Goal: Task Accomplishment & Management: Contribute content

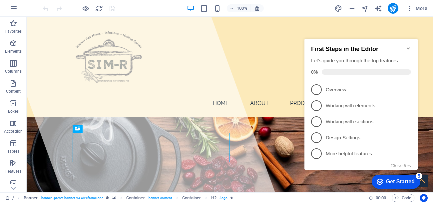
click at [408, 46] on icon "Minimize checklist" at bounding box center [408, 48] width 5 height 5
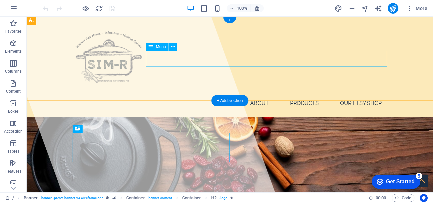
click at [357, 95] on nav "Home About Products Our Etsy Shop" at bounding box center [230, 103] width 315 height 16
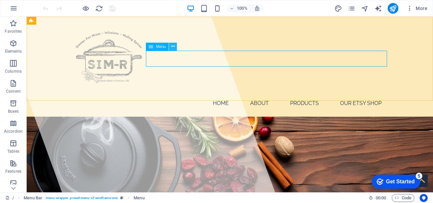
click at [175, 47] on button at bounding box center [173, 47] width 8 height 8
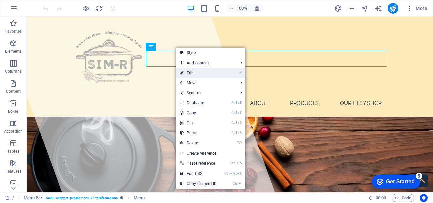
click at [187, 74] on link "⏎ Edit" at bounding box center [198, 73] width 45 height 10
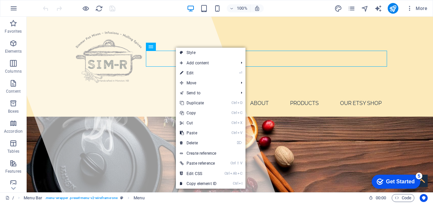
select select "1"
select select
select select "4"
select select
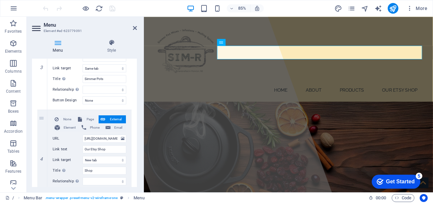
scroll to position [278, 0]
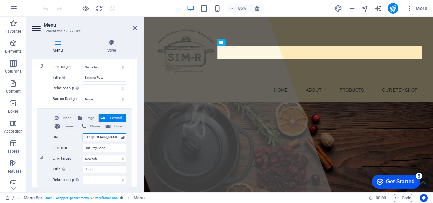
click at [103, 139] on input "https://www.etsy.com/shop/SwansburgDesigns" at bounding box center [105, 137] width 44 height 8
select select
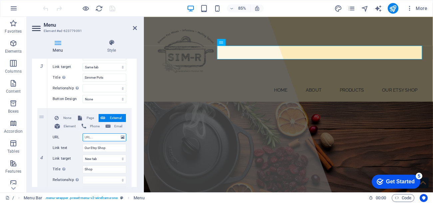
select select
click at [119, 158] on select "New tab Same tab Overlay" at bounding box center [105, 159] width 44 height 8
select select
click at [83, 155] on select "New tab Same tab Overlay" at bounding box center [105, 159] width 44 height 8
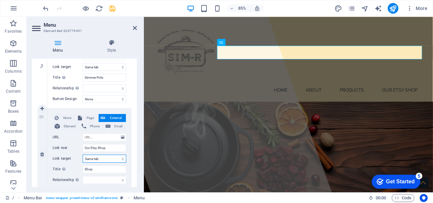
select select
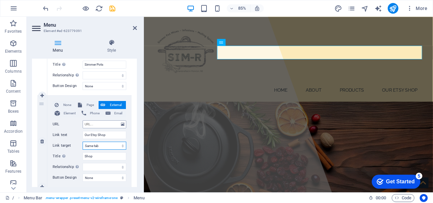
scroll to position [293, 0]
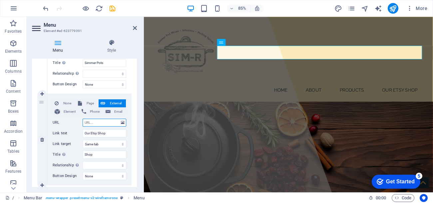
click at [112, 121] on input "URL" at bounding box center [105, 123] width 44 height 8
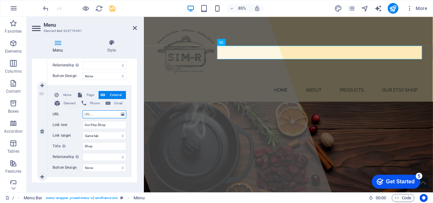
scroll to position [301, 0]
click at [88, 94] on span "Page" at bounding box center [90, 95] width 12 height 8
select select
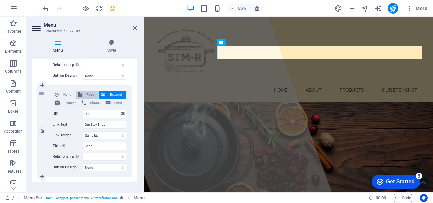
select select
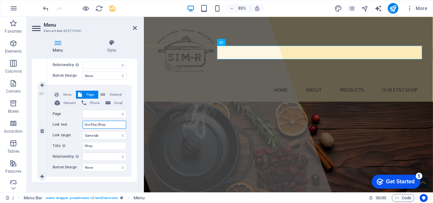
click at [115, 126] on input "Our Etsy Shop" at bounding box center [105, 125] width 44 height 8
type input "Where"
select select
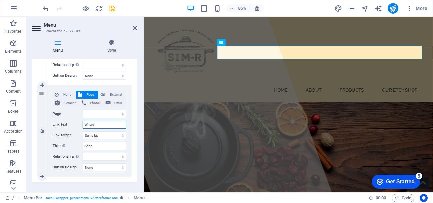
select select
type input "Where t"
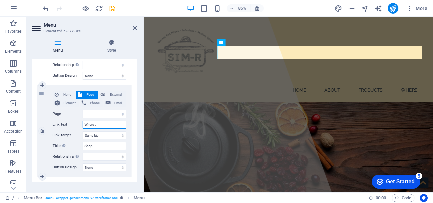
select select
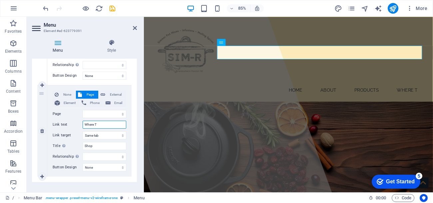
type input "Where To"
select select
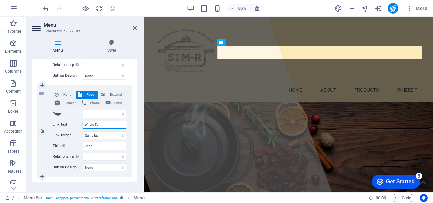
select select
type input "Where To Find Us"
select select
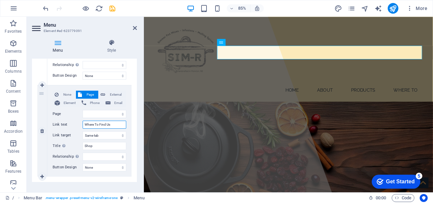
select select
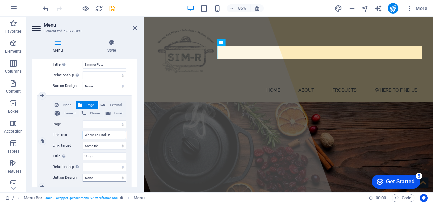
scroll to position [289, 0]
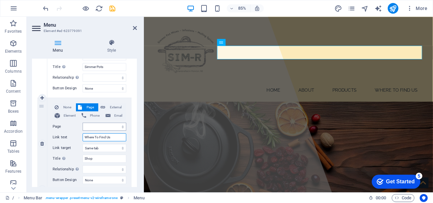
type input "Where To Find Us"
click at [106, 124] on select "/ About Us Legal Notice Privacy Simmer Pots" at bounding box center [105, 127] width 44 height 8
click at [106, 127] on select "/ About Us Legal Notice Privacy Simmer Pots" at bounding box center [105, 127] width 44 height 8
click at [133, 27] on icon at bounding box center [135, 27] width 4 height 5
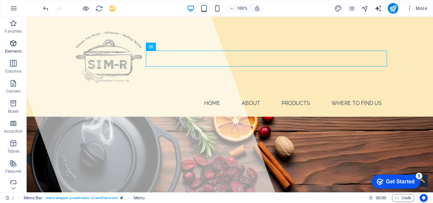
click at [12, 46] on icon "button" at bounding box center [13, 43] width 8 height 8
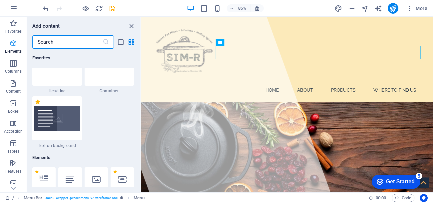
scroll to position [125, 0]
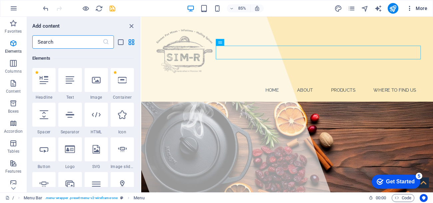
click at [208, 79] on icon "button" at bounding box center [192, 87] width 29 height 16
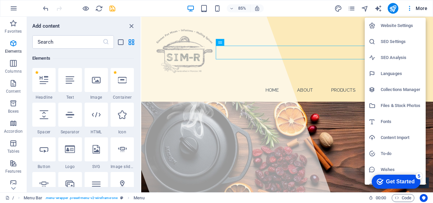
click at [27, 9] on div at bounding box center [216, 101] width 433 height 203
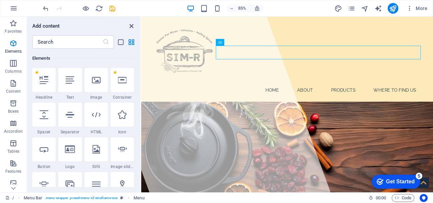
click at [130, 25] on icon "close panel" at bounding box center [132, 26] width 8 height 8
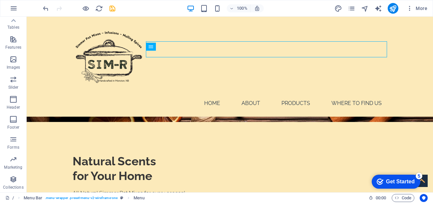
scroll to position [0, 0]
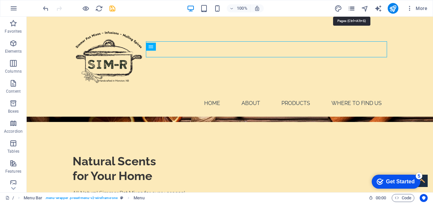
click at [352, 9] on icon "pages" at bounding box center [352, 9] width 8 height 8
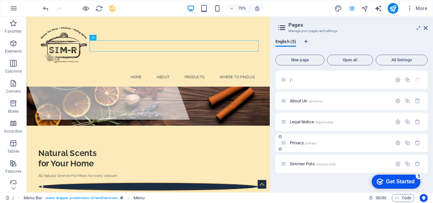
click at [341, 149] on div "Privacy /privacy" at bounding box center [352, 143] width 152 height 18
click at [310, 144] on span "/privacy" at bounding box center [311, 143] width 12 height 4
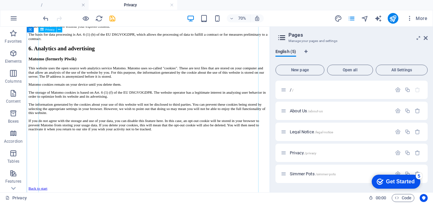
scroll to position [1472, 0]
click at [325, 130] on span "/legal-notice" at bounding box center [324, 132] width 19 height 4
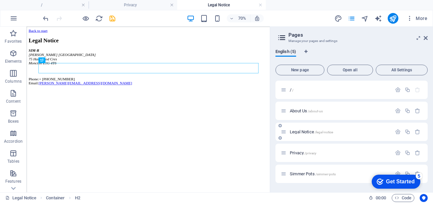
scroll to position [0, 0]
click at [327, 175] on span "/simmer-pots" at bounding box center [326, 174] width 21 height 4
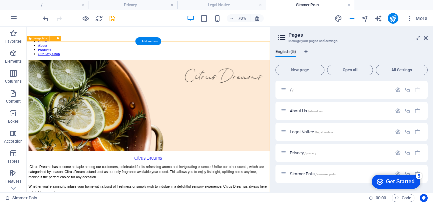
scroll to position [68, 0]
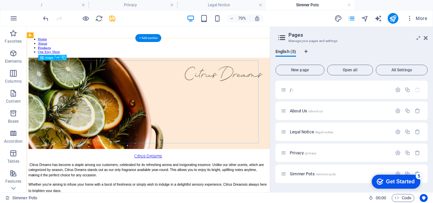
click at [343, 177] on figure "Citrus Dreams" at bounding box center [200, 143] width 342 height 144
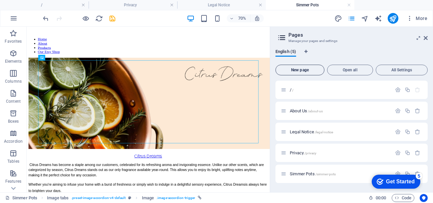
click at [317, 69] on span "New page" at bounding box center [300, 70] width 43 height 4
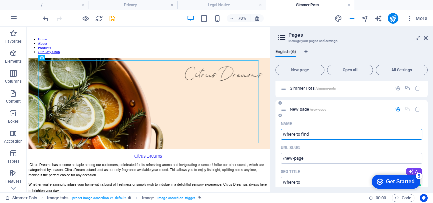
type input "Where to find u"
type input "/where-to"
type input "Where to find us"
type input "/where-to-find-us"
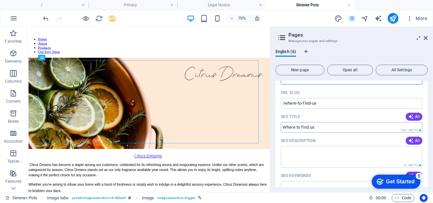
scroll to position [141, 0]
type input "Where to find us"
click at [319, 157] on textarea "SEO Description" at bounding box center [352, 157] width 142 height 22
type textarea "W"
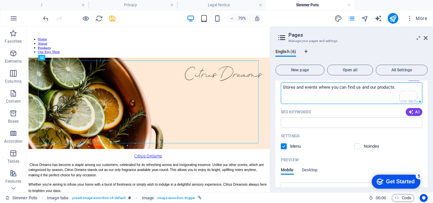
scroll to position [205, 0]
type textarea "Stores and events where you can find us and our products."
click at [314, 119] on input "SEO Keywords" at bounding box center [352, 121] width 142 height 11
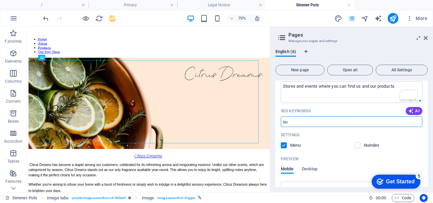
type input "o"
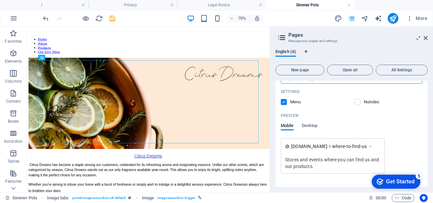
scroll to position [0, 0]
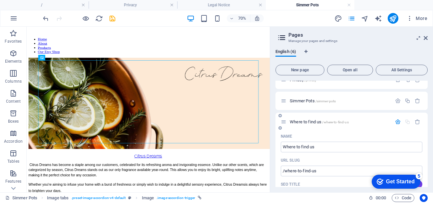
type input "shop local, support us, find us, stores, events, markets"
click at [332, 122] on span "/where-to-find-us" at bounding box center [335, 122] width 26 height 4
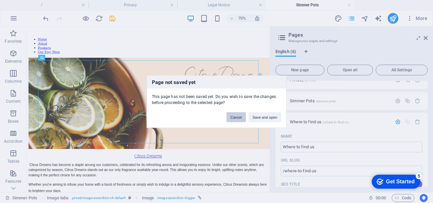
click at [240, 119] on button "Cancel" at bounding box center [236, 117] width 19 height 10
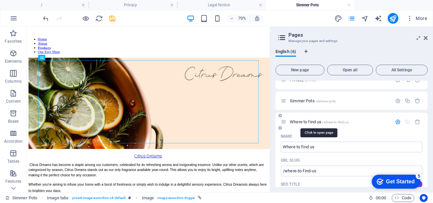
click at [326, 121] on span "/where-to-find-us" at bounding box center [335, 122] width 26 height 4
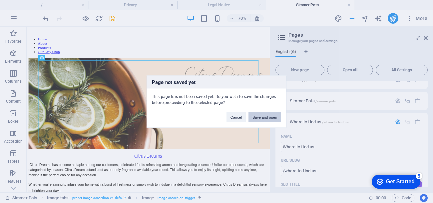
click at [271, 116] on button "Save and open" at bounding box center [265, 117] width 33 height 10
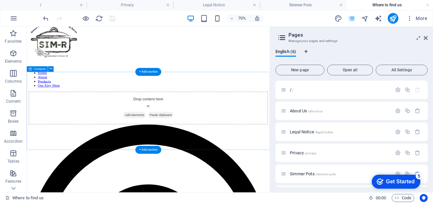
click at [178, 157] on span "Add elements" at bounding box center [180, 152] width 33 height 9
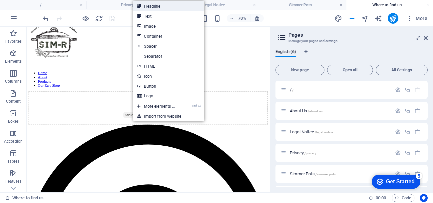
click at [155, 6] on link "Headline" at bounding box center [168, 6] width 71 height 10
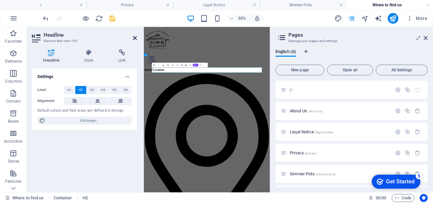
click at [135, 36] on icon at bounding box center [135, 37] width 4 height 5
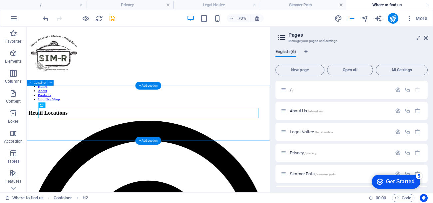
click at [162, 154] on div "Retail Locations" at bounding box center [200, 149] width 342 height 9
click at [162, 150] on div "Retail Locations" at bounding box center [200, 149] width 342 height 9
click at [165, 152] on div "Retail Locations" at bounding box center [200, 149] width 342 height 9
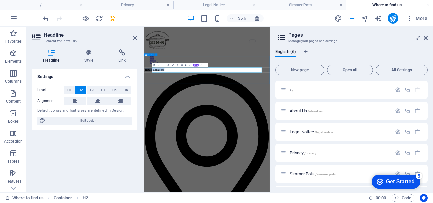
click at [263, 154] on div "Retail Locations" at bounding box center [324, 149] width 355 height 9
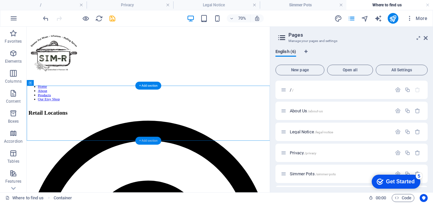
click at [148, 138] on div "+ Add section" at bounding box center [148, 141] width 26 height 8
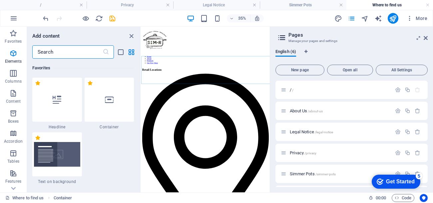
scroll to position [1220, 0]
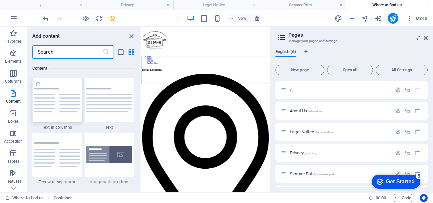
click at [57, 110] on img at bounding box center [57, 100] width 46 height 25
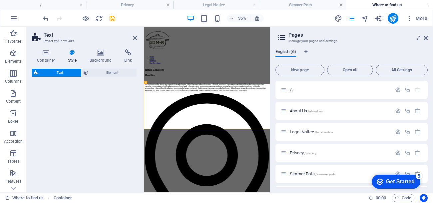
select select "rem"
select select "preset-text-v2-columns"
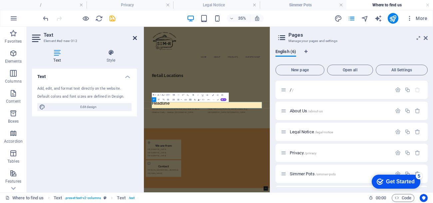
click at [136, 38] on icon at bounding box center [135, 37] width 4 height 5
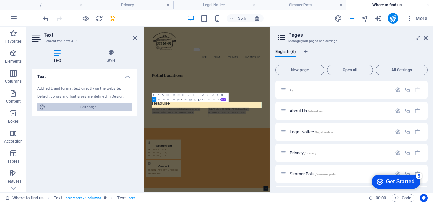
click at [87, 108] on span "Edit design" at bounding box center [88, 107] width 82 height 8
select select "px"
select select "300"
select select "px"
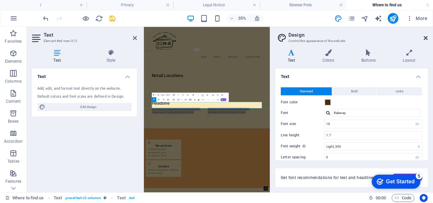
click at [425, 37] on icon at bounding box center [426, 37] width 4 height 5
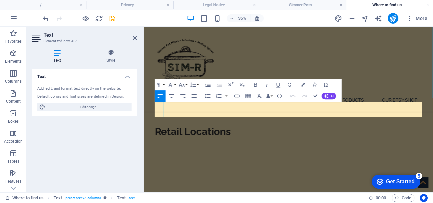
scroll to position [126, 0]
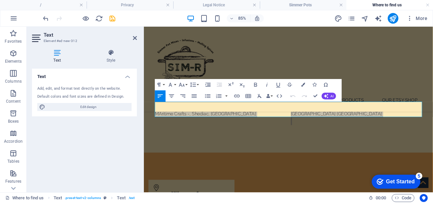
click at [56, 53] on icon at bounding box center [57, 52] width 50 height 7
click at [109, 57] on h4 "Style" at bounding box center [111, 56] width 52 height 14
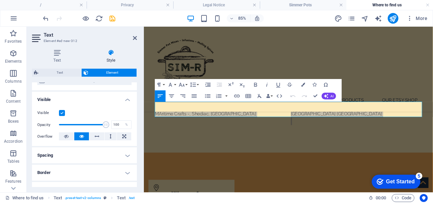
scroll to position [0, 0]
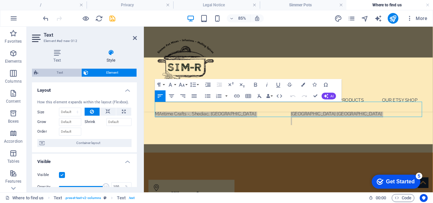
click at [60, 75] on span "Text" at bounding box center [59, 73] width 39 height 8
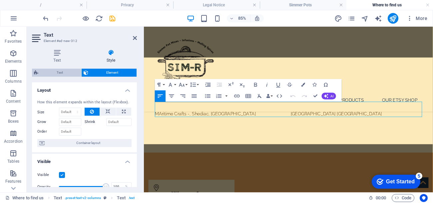
select select "rem"
select select "preset-text-v2-columns"
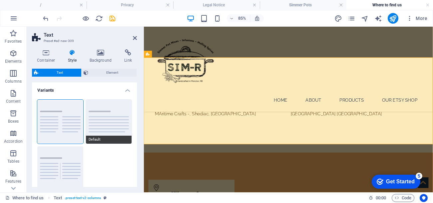
click at [101, 125] on button "Default" at bounding box center [109, 122] width 46 height 44
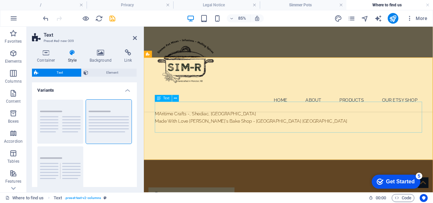
click at [164, 128] on div "You can find our products at the following retail locations: MAritime Crafts -,…" at bounding box center [314, 133] width 315 height 36
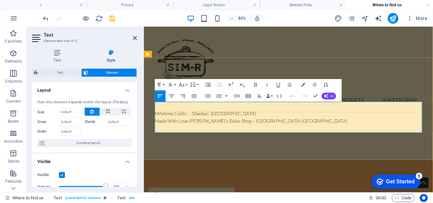
click at [164, 128] on p "MAritime Crafts -, Shediac, NB" at bounding box center [314, 128] width 315 height 9
click at [243, 137] on p "Made With Love Janet's Bake Shop - Riverview NB" at bounding box center [314, 137] width 315 height 9
click at [196, 138] on p "Made With Love Janet's Bake Shop & Crafts - Riverview NB" at bounding box center [314, 137] width 315 height 9
click at [266, 138] on p "Made With Love - Janet's Bake Shop & Crafts - Riverview NB" at bounding box center [314, 137] width 315 height 9
click at [158, 138] on p "Made With Love - Janet's Bake Shop & Crafts - Riverview NB" at bounding box center [314, 137] width 315 height 9
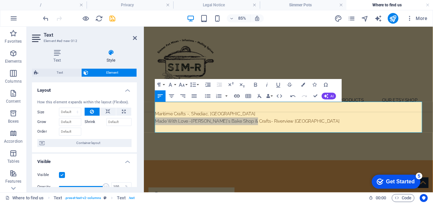
click at [235, 96] on icon "button" at bounding box center [237, 96] width 7 height 7
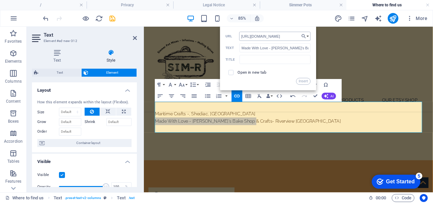
scroll to position [0, 11]
type input "https://www.facebook.com/mwlbakeshop"
click at [230, 74] on input "checkbox" at bounding box center [230, 71] width 5 height 5
checkbox input "true"
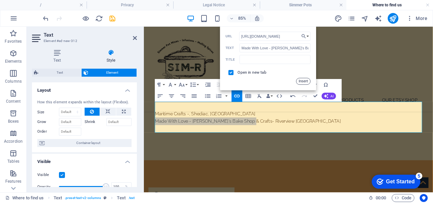
click at [305, 81] on button "Insert" at bounding box center [303, 81] width 14 height 7
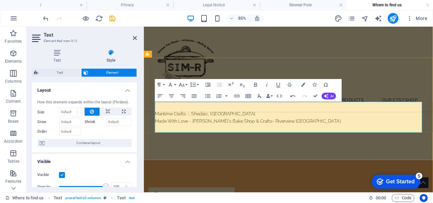
click at [349, 134] on p "Made With Love - Janet's Bake Shop & Crafts - Riverview NB" at bounding box center [314, 137] width 315 height 9
click at [267, 139] on p "Made With Love - Janet's Bake Shop & Crafts - Riverview NB" at bounding box center [314, 137] width 315 height 9
click at [265, 138] on link "Made With Love - [PERSON_NAME]'s Bake Shop & Crafts" at bounding box center [226, 138] width 138 height 6
click at [266, 138] on p "Made With Love - Janet's Bake Shop & Crafts - Riverview NB" at bounding box center [314, 137] width 315 height 9
click at [157, 138] on link "Made With Love - [PERSON_NAME]'s Bake Shop & Crafts" at bounding box center [226, 138] width 138 height 6
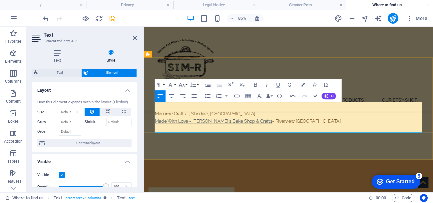
click at [157, 138] on link "Made With Love - [PERSON_NAME]'s Bake Shop & Crafts" at bounding box center [226, 138] width 138 height 6
click at [164, 137] on link "Made With Love - [PERSON_NAME]'s Bake Shop & Crafts" at bounding box center [226, 138] width 138 height 6
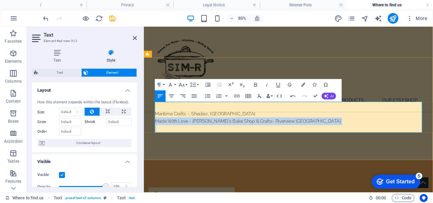
click at [266, 137] on p "Made With Love - Janet's Bake Shop & Crafts - Riverview NB" at bounding box center [314, 137] width 315 height 9
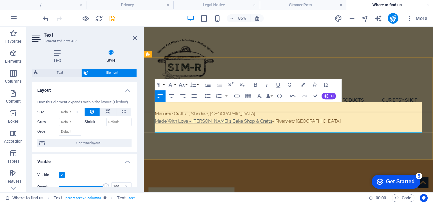
click at [158, 139] on link "Made With Love - [PERSON_NAME]'s Bake Shop & Crafts" at bounding box center [226, 138] width 138 height 6
click at [266, 138] on p "Made With Love - Janet's Bake Shop & Crafts - Riverview NB" at bounding box center [314, 137] width 315 height 9
click at [256, 85] on icon "button" at bounding box center [255, 84] width 7 height 7
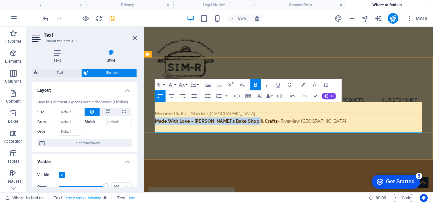
click at [157, 128] on p "Maritime Crafts -, Shediac, NB" at bounding box center [314, 128] width 315 height 9
click at [193, 128] on p "Maritime Crafts -, Shediac, NB" at bounding box center [314, 128] width 315 height 9
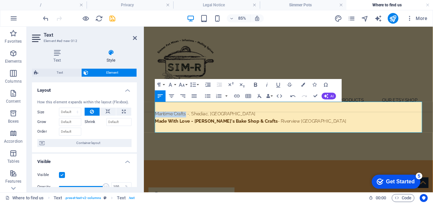
click at [256, 84] on icon "button" at bounding box center [255, 84] width 7 height 7
click at [201, 131] on p "Maritime Crafts -, Shediac, NB" at bounding box center [314, 128] width 315 height 9
click at [196, 130] on p "Maritime Crafts - Shediac, NB" at bounding box center [314, 128] width 315 height 9
click at [157, 127] on strong "Maritime Crafts" at bounding box center [176, 129] width 39 height 6
click at [197, 129] on p "Maritime Crafts - Shediac, NB" at bounding box center [314, 128] width 315 height 9
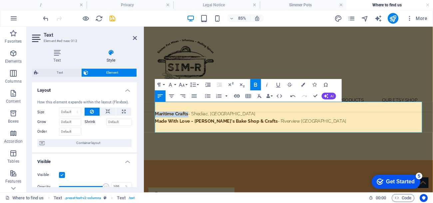
type input "Maritime Crafts"
checkbox input "false"
click at [240, 96] on icon "button" at bounding box center [237, 96] width 7 height 7
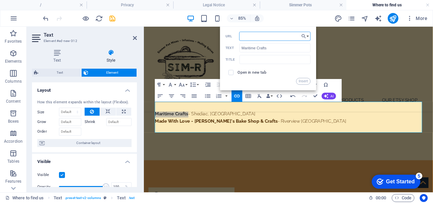
paste input "https://www.facebook.com/maritimecrafts"
type input "https://www.facebook.com/maritimecrafts"
click at [231, 73] on input "checkbox" at bounding box center [230, 71] width 5 height 5
checkbox input "true"
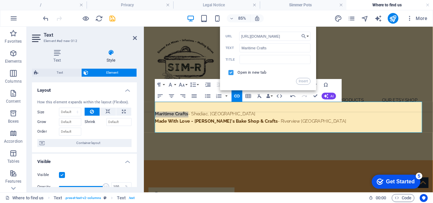
scroll to position [0, 0]
click at [306, 81] on button "Insert" at bounding box center [303, 81] width 14 height 7
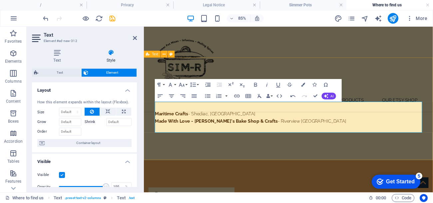
click at [338, 164] on div "Headline You can find our products at the following retail locations: Maritime …" at bounding box center [314, 123] width 340 height 120
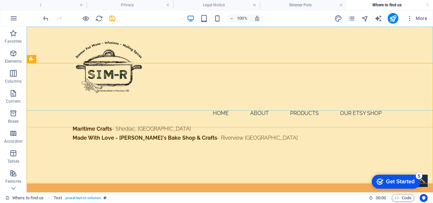
click at [308, 94] on div "Home About Products Our Etsy Shop" at bounding box center [230, 77] width 407 height 100
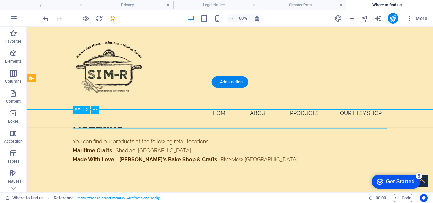
scroll to position [107, 0]
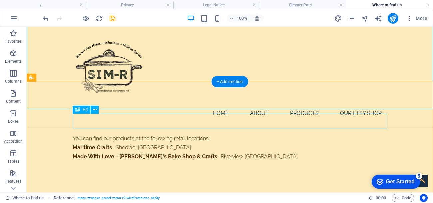
click at [110, 120] on div "Headline" at bounding box center [230, 121] width 315 height 15
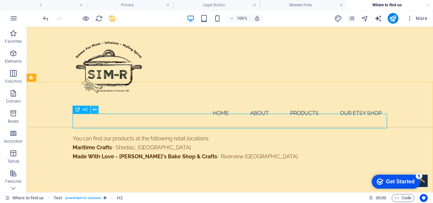
click at [95, 111] on icon at bounding box center [95, 109] width 4 height 7
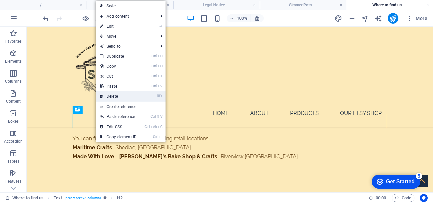
click at [109, 94] on link "⌦ Delete" at bounding box center [118, 96] width 45 height 10
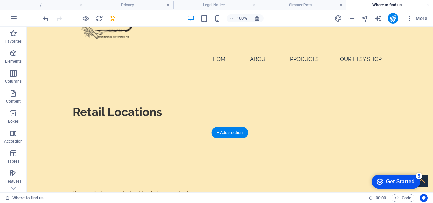
scroll to position [54, 0]
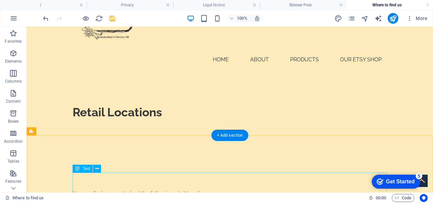
click at [178, 189] on div "You can find our products at the following retail locations: Maritime Crafts - …" at bounding box center [230, 207] width 315 height 36
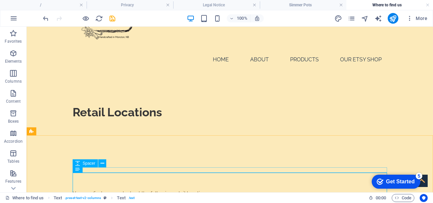
click at [76, 164] on icon at bounding box center [77, 163] width 5 height 8
click at [103, 161] on icon at bounding box center [103, 163] width 4 height 7
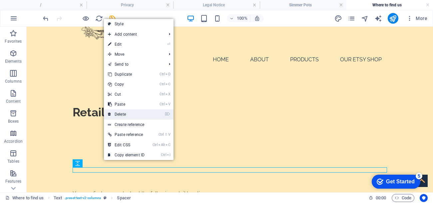
click at [128, 113] on link "⌦ Delete" at bounding box center [126, 114] width 45 height 10
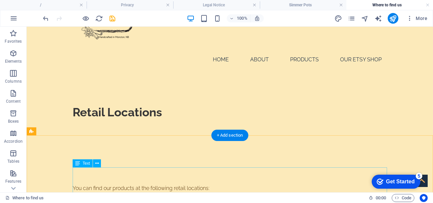
click at [172, 184] on div "You can find our products at the following retail locations: Maritime Crafts - …" at bounding box center [230, 202] width 315 height 36
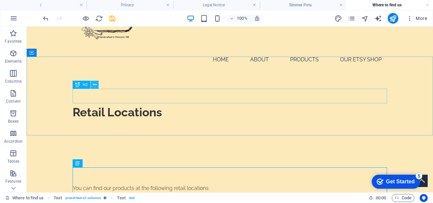
click at [94, 87] on icon at bounding box center [95, 84] width 4 height 7
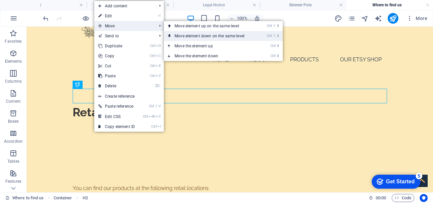
click at [174, 35] on link "Ctrl ⇧ ⬇ Move element down on the same level" at bounding box center [211, 36] width 94 height 10
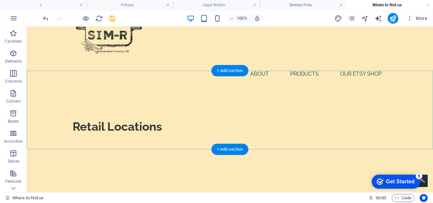
scroll to position [40, 0]
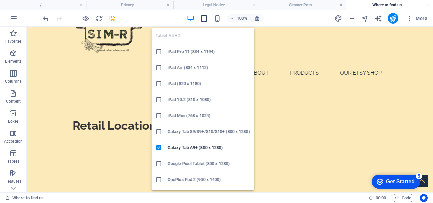
click at [202, 19] on icon "button" at bounding box center [204, 19] width 8 height 8
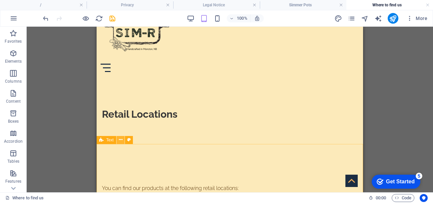
click at [119, 140] on icon at bounding box center [121, 139] width 4 height 7
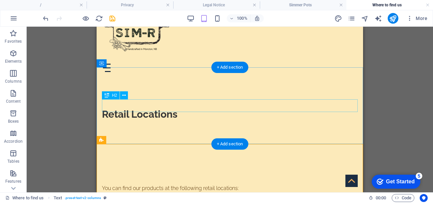
click at [178, 108] on div "Retail Locations" at bounding box center [230, 114] width 256 height 12
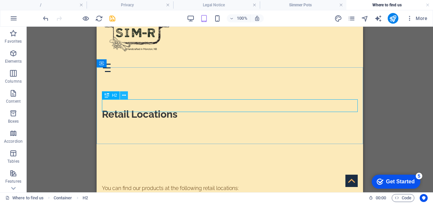
click at [123, 95] on icon at bounding box center [124, 95] width 4 height 7
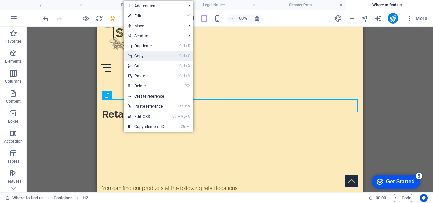
click at [144, 55] on link "Ctrl C Copy" at bounding box center [146, 56] width 45 height 10
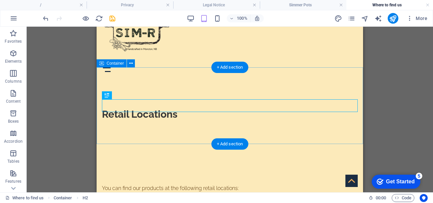
click at [187, 89] on div "Retail Locations" at bounding box center [230, 114] width 267 height 76
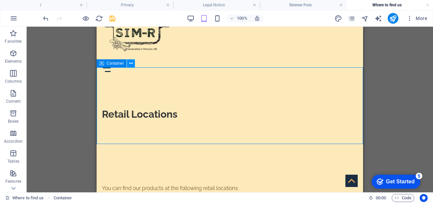
click at [131, 63] on icon at bounding box center [131, 63] width 4 height 7
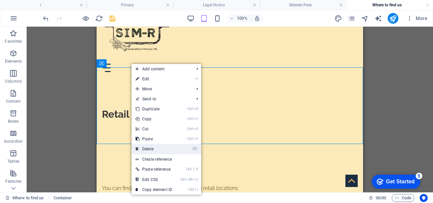
click at [151, 148] on link "⌦ Delete" at bounding box center [154, 149] width 45 height 10
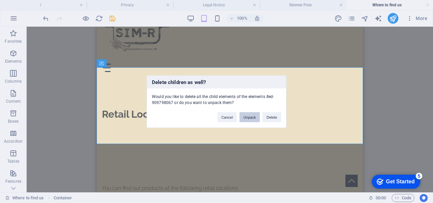
click at [251, 117] on button "Unpack" at bounding box center [250, 117] width 20 height 10
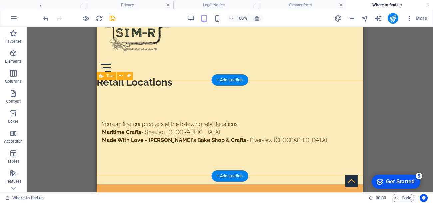
click at [186, 93] on div "You can find our products at the following retail locations: Maritime Crafts - …" at bounding box center [230, 136] width 267 height 96
click at [155, 96] on div "You can find our products at the following retail locations: Maritime Crafts - …" at bounding box center [230, 136] width 267 height 96
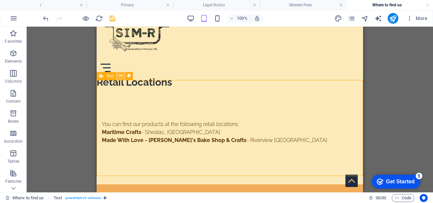
click at [120, 76] on icon at bounding box center [121, 75] width 4 height 7
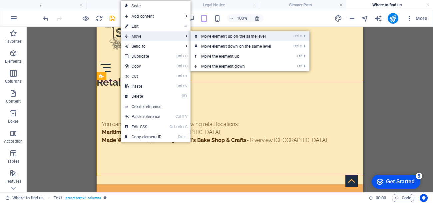
click at [197, 37] on icon at bounding box center [196, 36] width 3 height 10
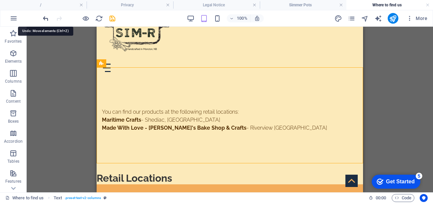
click at [47, 19] on icon "undo" at bounding box center [46, 19] width 8 height 8
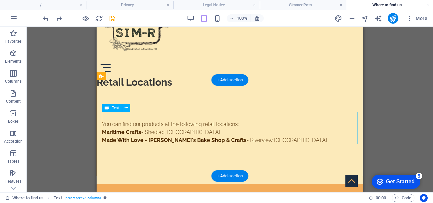
click at [310, 120] on div "You can find our products at the following retail locations: Maritime Crafts - …" at bounding box center [230, 136] width 256 height 32
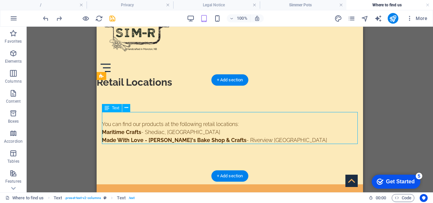
click at [310, 120] on div "You can find our products at the following retail locations: Maritime Crafts - …" at bounding box center [230, 136] width 256 height 32
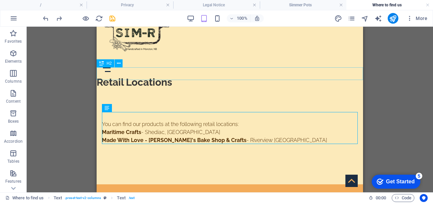
click at [169, 76] on div "Retail Locations" at bounding box center [230, 82] width 267 height 12
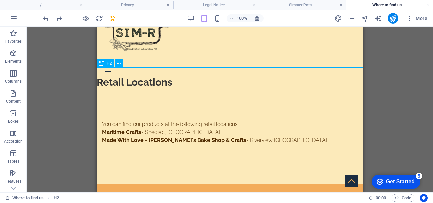
click at [119, 67] on div "H2" at bounding box center [112, 63] width 30 height 8
click at [119, 63] on icon at bounding box center [119, 63] width 4 height 7
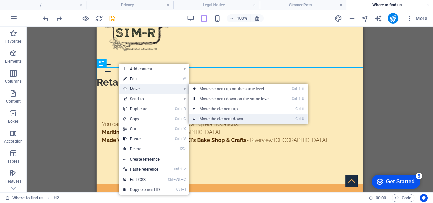
click at [211, 119] on link "Ctrl ⬇ Move the element down" at bounding box center [236, 119] width 94 height 10
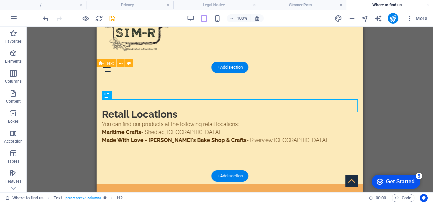
click at [270, 84] on div "Retail Locations You can find our products at the following retail locations: M…" at bounding box center [230, 130] width 267 height 108
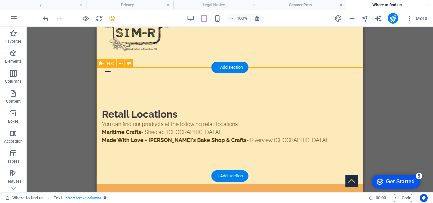
click at [197, 81] on div "Retail Locations You can find our products at the following retail locations: M…" at bounding box center [230, 130] width 267 height 108
click at [166, 108] on div "Retail Locations" at bounding box center [230, 114] width 256 height 12
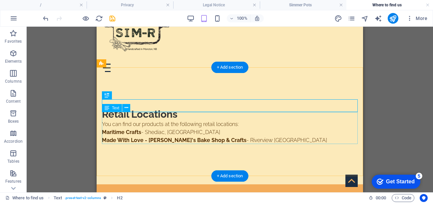
click at [206, 134] on div "You can find our products at the following retail locations: Maritime Crafts - …" at bounding box center [230, 136] width 256 height 32
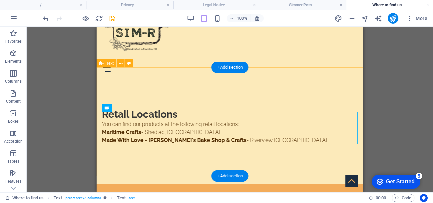
click at [233, 151] on div "Retail Locations You can find our products at the following retail locations: M…" at bounding box center [230, 130] width 267 height 108
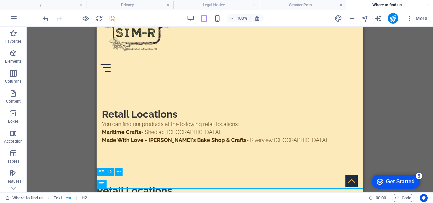
click at [174, 184] on div "Retail Locations" at bounding box center [230, 190] width 267 height 12
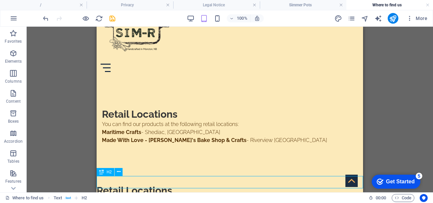
click at [174, 184] on div "Retail Locations" at bounding box center [230, 190] width 267 height 12
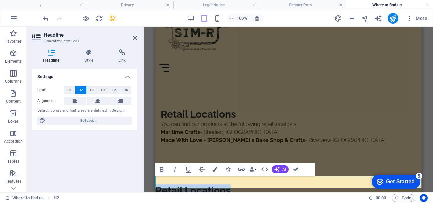
click at [229, 184] on h2 "Retail Locations" at bounding box center [288, 190] width 267 height 12
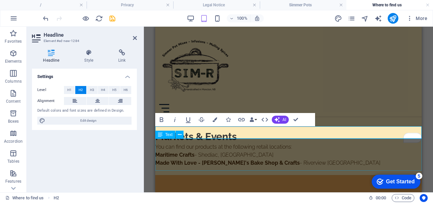
scroll to position [91, 0]
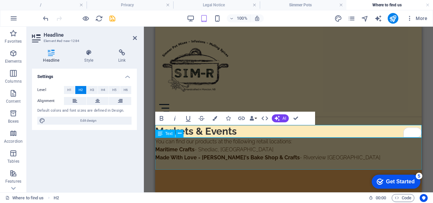
click at [295, 142] on div "You can find our products at the following retail locations: Maritime Crafts - …" at bounding box center [288, 154] width 267 height 32
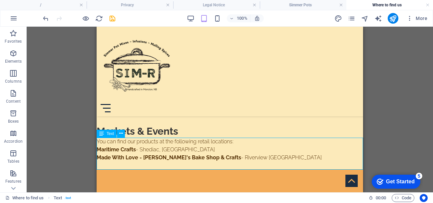
click at [212, 142] on div "You can find our products at the following retail locations: Maritime Crafts - …" at bounding box center [230, 154] width 267 height 32
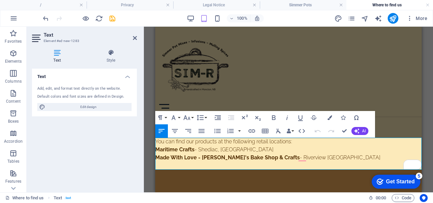
click at [292, 142] on p "You can find our products at the following retail locations:" at bounding box center [288, 142] width 267 height 8
click at [258, 143] on p "You can find our products at the following retail locations:" at bounding box center [288, 142] width 267 height 8
click at [194, 151] on p "Maritime Crafts - Shediac, NB" at bounding box center [288, 150] width 267 height 8
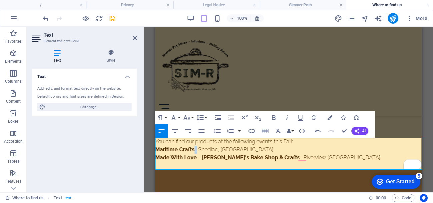
click at [194, 151] on p "Maritime Crafts - Shediac, NB" at bounding box center [288, 150] width 267 height 8
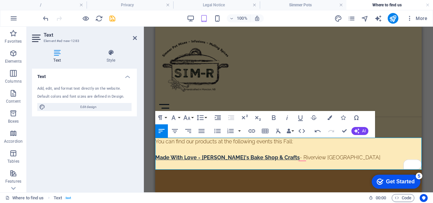
click at [200, 159] on strong "Made With Love - [PERSON_NAME]'s Bake Shop & Crafts" at bounding box center [227, 157] width 145 height 6
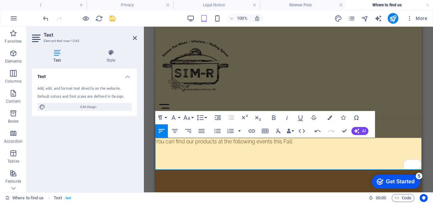
click at [180, 151] on p "To enrich screen reader interactions, please activate Accessibility in Grammarl…" at bounding box center [288, 150] width 267 height 8
click at [303, 141] on p "You can find our products at the following events this Fall:" at bounding box center [288, 142] width 267 height 8
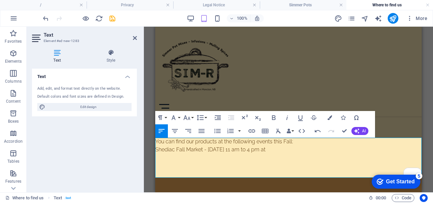
click at [291, 151] on p "Shediac Fall Market - [DATE] 11 am to 4 pm at" at bounding box center [288, 150] width 267 height 8
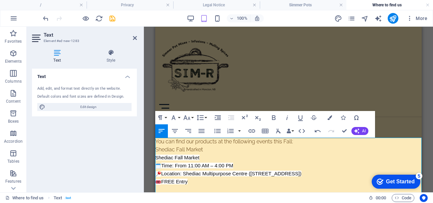
click at [156, 158] on span "Shediac Fall Market" at bounding box center [177, 158] width 44 height 6
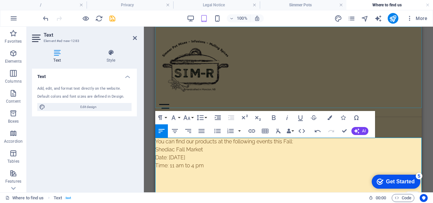
click at [168, 79] on figure at bounding box center [288, 67] width 259 height 73
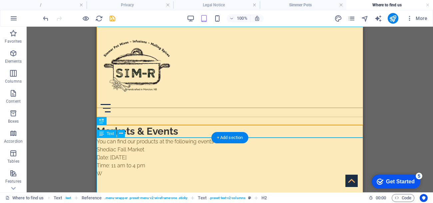
click at [105, 171] on div "You can find our products at the following events this Fall: Shediac Fall Marke…" at bounding box center [230, 170] width 267 height 64
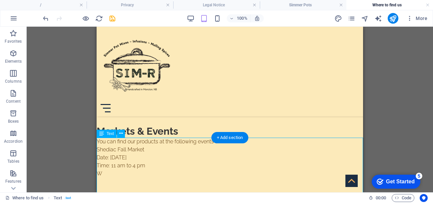
click at [105, 171] on div "You can find our products at the following events this Fall: Shediac Fall Marke…" at bounding box center [230, 170] width 267 height 64
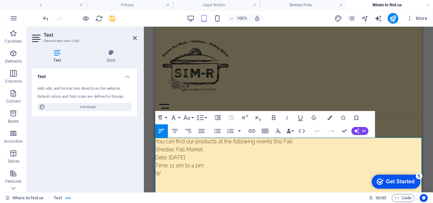
click at [168, 174] on p "W" at bounding box center [288, 174] width 267 height 8
click at [193, 151] on p "Shediac Fall Market" at bounding box center [288, 150] width 267 height 8
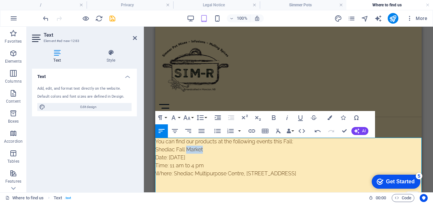
click at [193, 151] on p "Shediac Fall Market" at bounding box center [288, 150] width 267 height 8
click at [276, 117] on icon "button" at bounding box center [274, 118] width 8 height 8
click at [251, 130] on icon "button" at bounding box center [252, 131] width 8 height 8
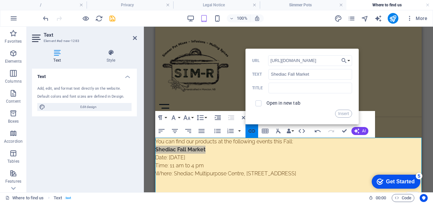
scroll to position [0, 39]
type input "[URL][DOMAIN_NAME]"
click at [259, 104] on input "checkbox" at bounding box center [258, 102] width 6 height 6
checkbox input "true"
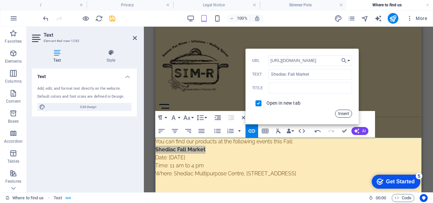
click at [340, 114] on button "Insert" at bounding box center [343, 114] width 17 height 8
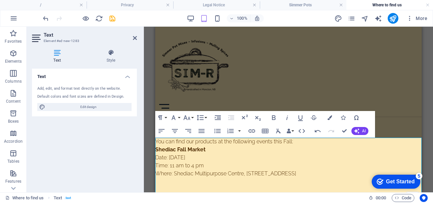
click at [340, 163] on p "Time: 11 am to 4 pm" at bounding box center [288, 166] width 267 height 8
click at [299, 141] on p "You can find our products at the following events this Fall:" at bounding box center [288, 142] width 267 height 8
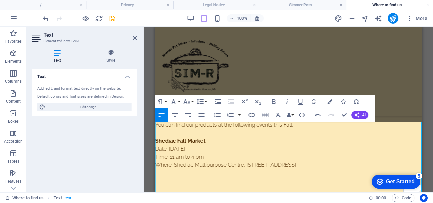
scroll to position [111, 0]
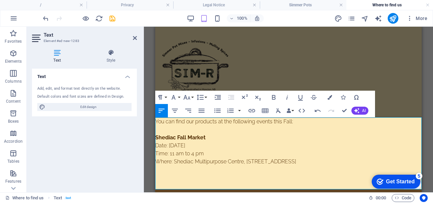
click at [309, 163] on p "Where: Shediac Multipurpose Centre, [STREET_ADDRESS]" at bounding box center [288, 162] width 267 height 8
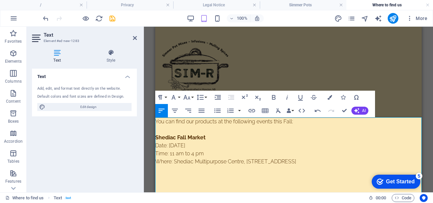
click at [308, 164] on p "Where: Shediac Multipurpose Centre, [STREET_ADDRESS]" at bounding box center [288, 162] width 267 height 8
click at [156, 145] on p "Date: [DATE]" at bounding box center [288, 146] width 267 height 8
copy div "Date: [DATE] Time: 11 am to 4 pm Where: Shediac Multipurpose Centre, [STREET_AD…"
click at [166, 168] on p "To enrich screen reader interactions, please activate Accessibility in Grammarl…" at bounding box center [288, 170] width 267 height 8
click at [168, 178] on p "To enrich screen reader interactions, please activate Accessibility in Grammarl…" at bounding box center [288, 178] width 267 height 8
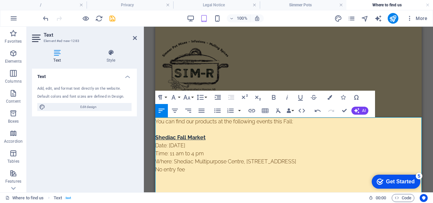
click at [157, 137] on strong "Shediac Fall Market" at bounding box center [180, 137] width 50 height 6
click at [194, 171] on p "No entry fee" at bounding box center [288, 170] width 267 height 8
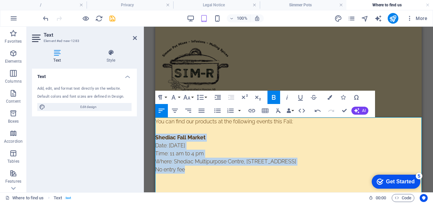
copy div "Shediac Fall Market Date: [DATE] Time: 11 am to 4 pm Where: Shediac Multipurpos…"
click at [186, 185] on p "To enrich screen reader interactions, please activate Accessibility in Grammarl…" at bounding box center [288, 186] width 267 height 8
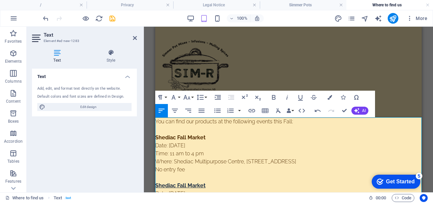
click at [186, 185] on strong "Shediac Fall Market" at bounding box center [180, 185] width 50 height 6
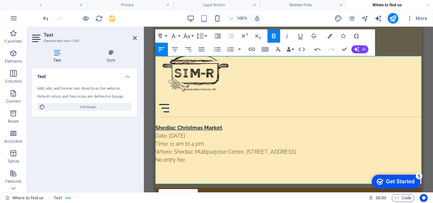
scroll to position [173, 0]
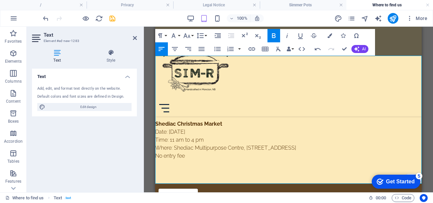
click at [180, 132] on p "Date: [DATE]" at bounding box center [288, 132] width 267 height 8
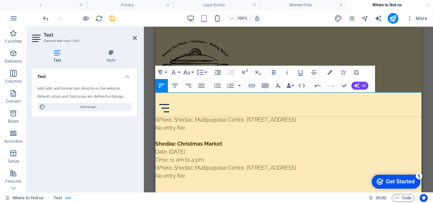
scroll to position [136, 0]
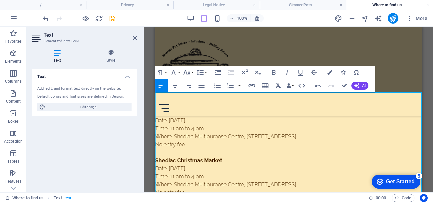
click at [181, 121] on p "Date: [DATE]" at bounding box center [288, 121] width 267 height 8
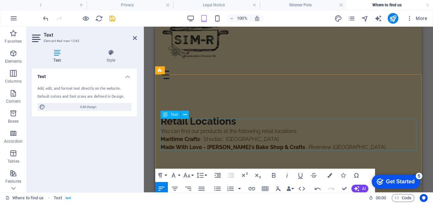
scroll to position [32, 0]
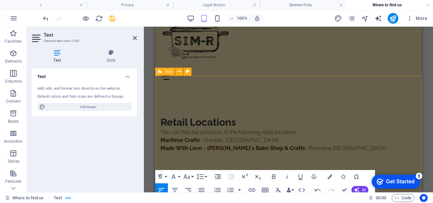
click at [337, 92] on div "Retail Locations You can find our products at the following retail locations: M…" at bounding box center [288, 138] width 267 height 108
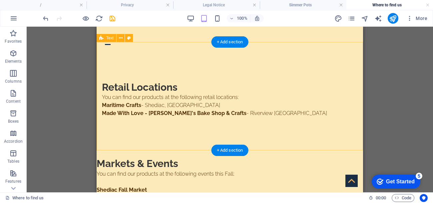
scroll to position [68, 0]
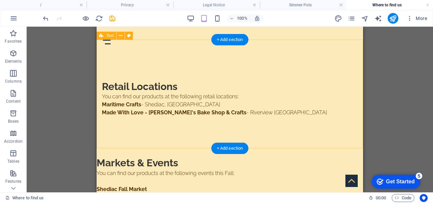
click at [199, 129] on div "Retail Locations You can find our products at the following retail locations: M…" at bounding box center [230, 102] width 267 height 108
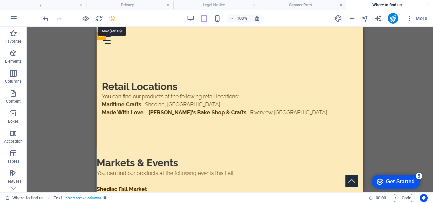
click at [111, 17] on icon "save" at bounding box center [113, 19] width 8 height 8
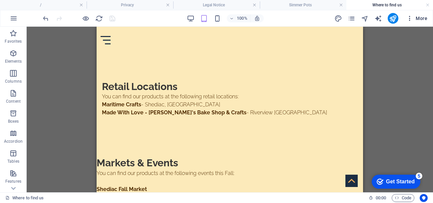
click at [413, 20] on icon "button" at bounding box center [410, 18] width 7 height 7
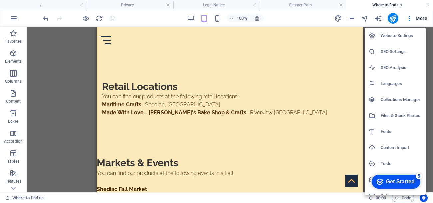
click at [352, 19] on div at bounding box center [216, 101] width 433 height 203
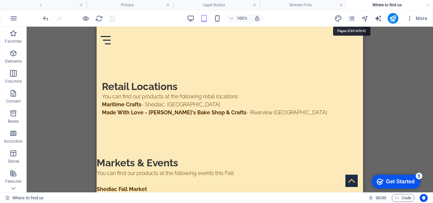
click at [352, 19] on icon "pages" at bounding box center [352, 19] width 8 height 8
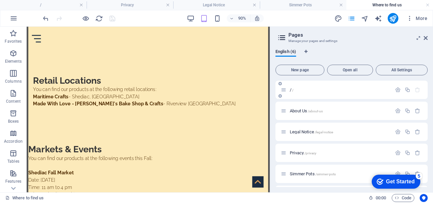
click at [340, 90] on p "/ /" at bounding box center [340, 90] width 100 height 4
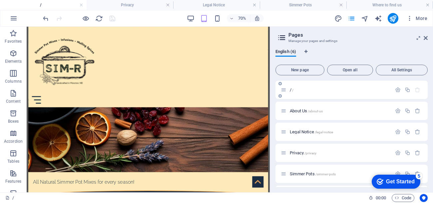
scroll to position [0, 0]
click at [281, 104] on div at bounding box center [161, 108] width 259 height 8
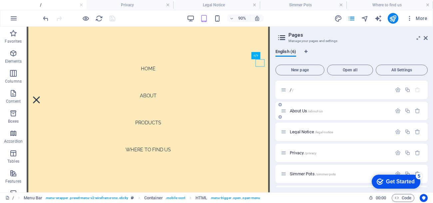
click at [348, 113] on div "About Us /about-us" at bounding box center [336, 111] width 111 height 8
click at [169, 163] on nav "Home About Products Where To Find Us" at bounding box center [161, 119] width 267 height 184
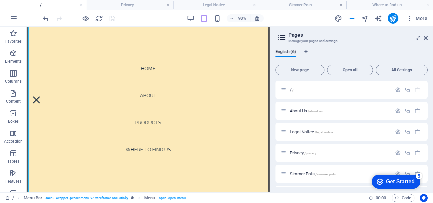
click at [166, 165] on nav "Home About Products Where To Find Us" at bounding box center [161, 119] width 267 height 184
select select "1"
select select
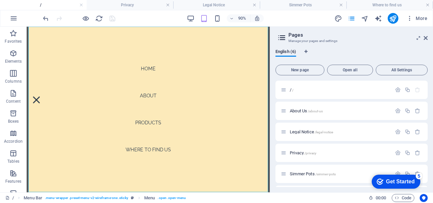
select select "4"
select select
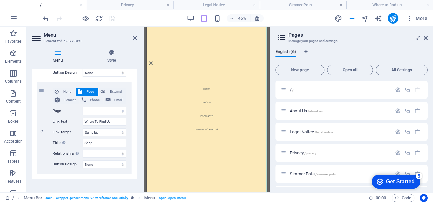
scroll to position [319, 0]
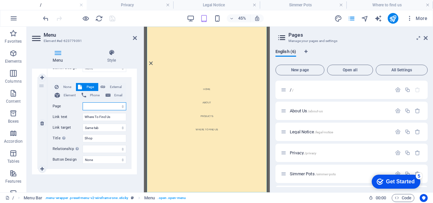
click at [100, 107] on select "/ About Us Legal Notice Privacy Simmer Pots Where to find us" at bounding box center [105, 106] width 44 height 8
select select "5"
click at [83, 102] on select "/ About Us Legal Notice Privacy Simmer Pots Where to find us" at bounding box center [105, 106] width 44 height 8
select select
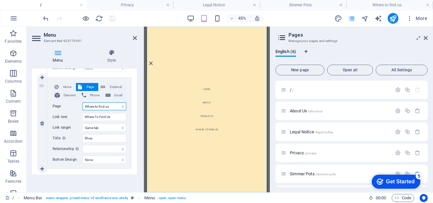
select select
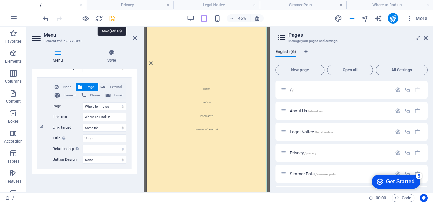
click at [113, 19] on icon "save" at bounding box center [113, 19] width 8 height 8
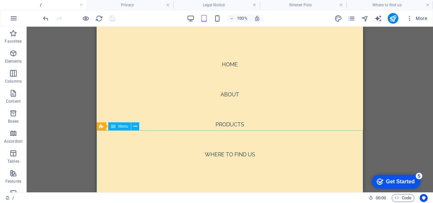
scroll to position [0, 0]
click at [113, 18] on div at bounding box center [79, 18] width 75 height 11
click at [58, 47] on div "Container H2 Banner Banner Container Container Menu Bar Menu Bar Menu Image Ban…" at bounding box center [230, 110] width 407 height 166
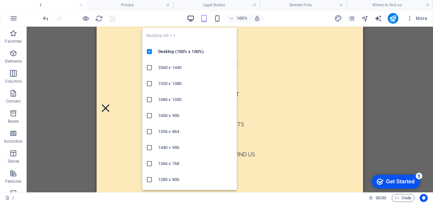
click at [192, 17] on icon "button" at bounding box center [191, 19] width 8 height 8
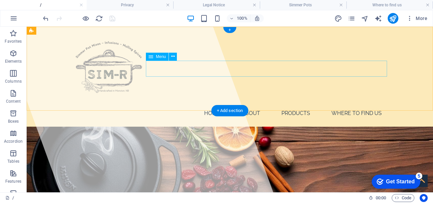
click at [366, 105] on nav "Home About Products Where To Find Us" at bounding box center [230, 113] width 315 height 16
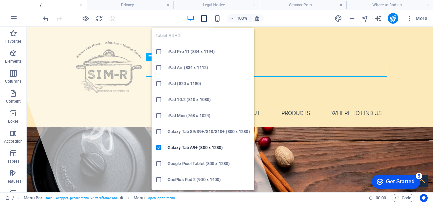
click at [204, 17] on icon "button" at bounding box center [204, 19] width 8 height 8
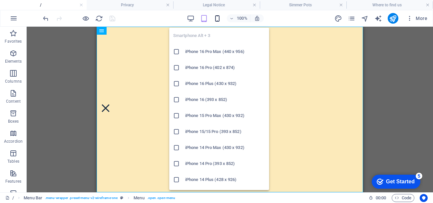
click at [218, 22] on icon "button" at bounding box center [218, 19] width 8 height 8
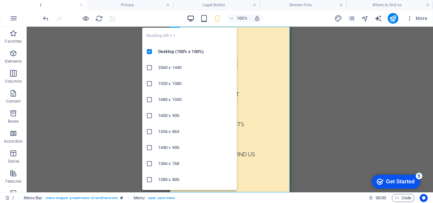
click at [188, 19] on icon "button" at bounding box center [191, 19] width 8 height 8
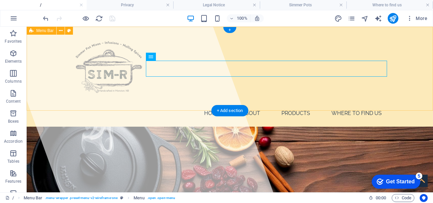
click at [417, 55] on div "Home About Products Where To Find Us" at bounding box center [230, 77] width 407 height 100
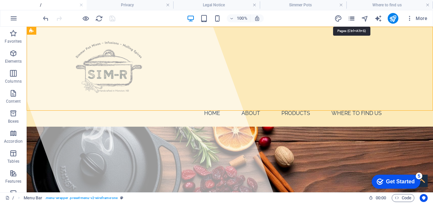
click at [353, 20] on icon "pages" at bounding box center [352, 19] width 8 height 8
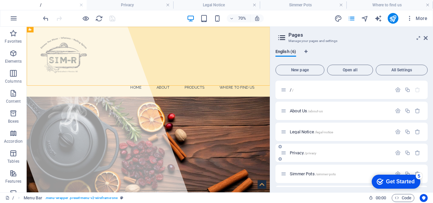
scroll to position [19, 0]
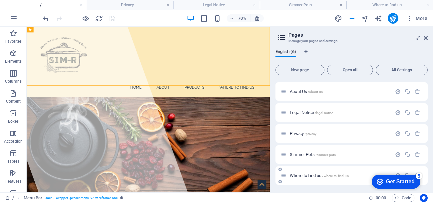
click at [330, 172] on div "Where to find us /where-to-find-us" at bounding box center [336, 176] width 111 height 8
click at [335, 176] on span "/where-to-find-us" at bounding box center [335, 176] width 26 height 4
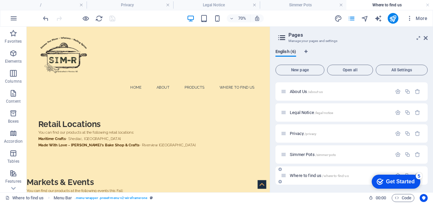
scroll to position [68, 0]
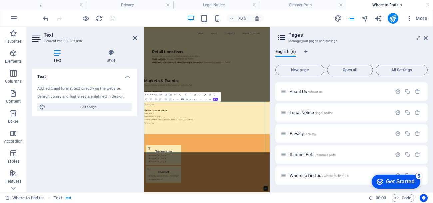
scroll to position [0, 0]
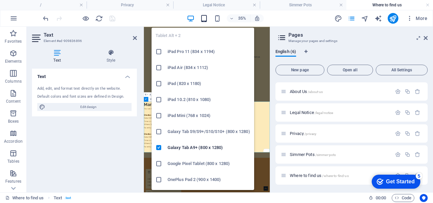
click at [206, 19] on icon "button" at bounding box center [204, 19] width 8 height 8
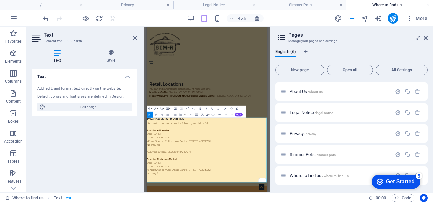
copy div "Date: [DATE] Time: 11 am to 4 pm Where: Shediac Multipurpose Centre, [STREET_AD…"
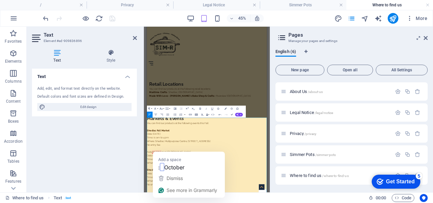
click at [163, 166] on strong at bounding box center [162, 167] width 4 height 8
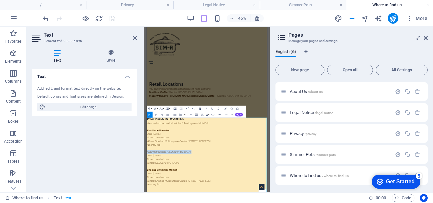
click at [200, 110] on button "Bold" at bounding box center [201, 109] width 6 height 6
click at [190, 115] on icon "button" at bounding box center [191, 115] width 4 height 4
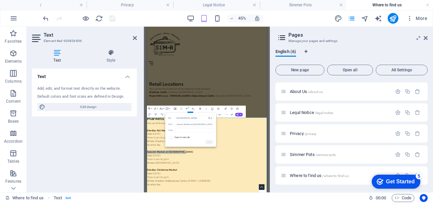
scroll to position [0, 37]
type input "[URL][DOMAIN_NAME]"
click at [170, 138] on input "checkbox" at bounding box center [170, 137] width 3 height 3
checkbox input "true"
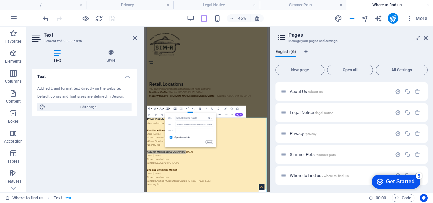
click at [209, 142] on button "Insert" at bounding box center [210, 142] width 8 height 4
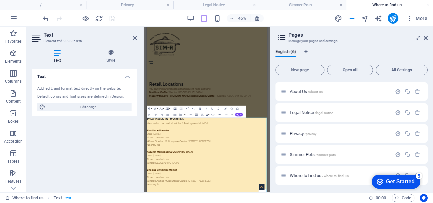
click at [390, 199] on div "Retail Locations You can find our products at the following retail locations: M…" at bounding box center [280, 170] width 267 height 108
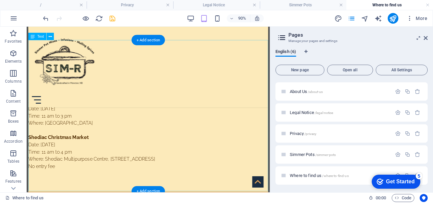
scroll to position [174, 0]
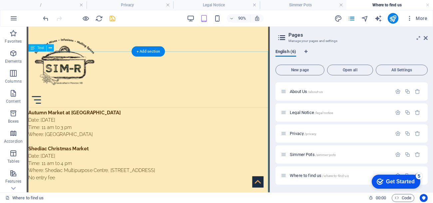
click at [185, 164] on div "You can find our products at the following events this Fall: Shediac Fall Marke…" at bounding box center [161, 139] width 267 height 168
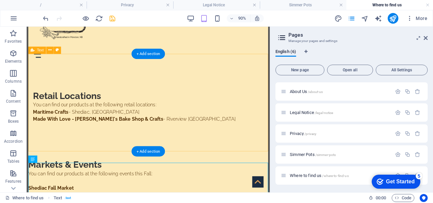
scroll to position [0, 0]
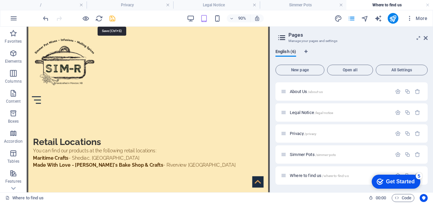
click at [112, 17] on icon "save" at bounding box center [113, 19] width 8 height 8
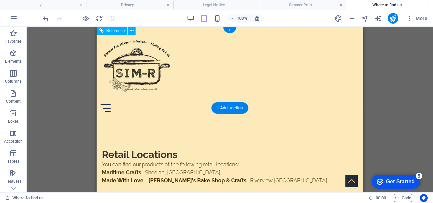
click at [354, 104] on div at bounding box center [230, 108] width 259 height 8
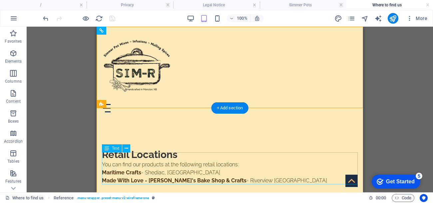
click at [246, 161] on div "You can find our products at the following retail locations: Maritime Crafts - …" at bounding box center [230, 177] width 256 height 32
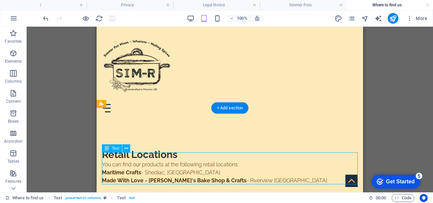
click at [246, 161] on div "You can find our products at the following retail locations: Maritime Crafts - …" at bounding box center [230, 177] width 256 height 32
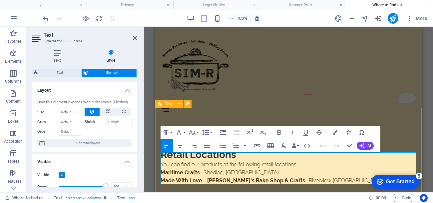
click at [304, 161] on p "You can find our products at the following retail locations:" at bounding box center [289, 165] width 256 height 8
